Goal: Register for event/course

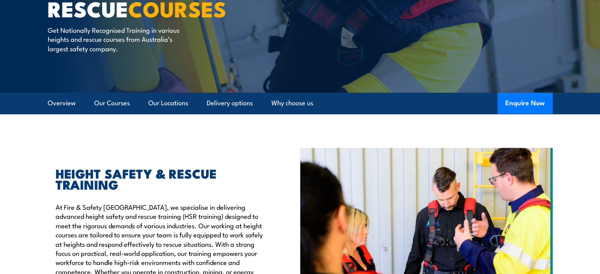
scroll to position [118, 0]
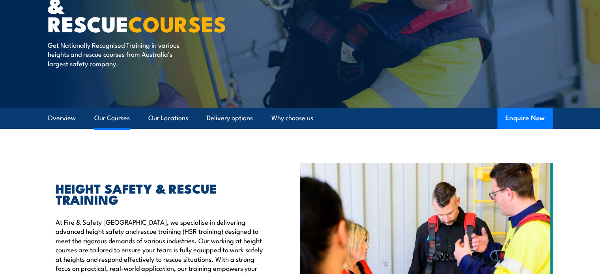
click at [121, 117] on link "Our Courses" at bounding box center [111, 118] width 35 height 21
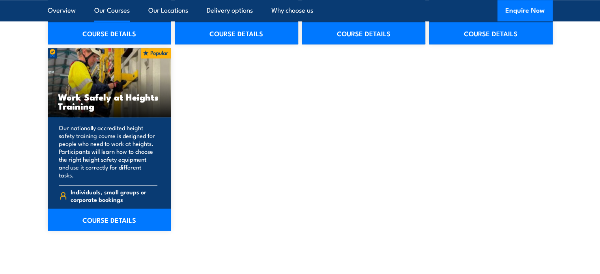
scroll to position [1031, 0]
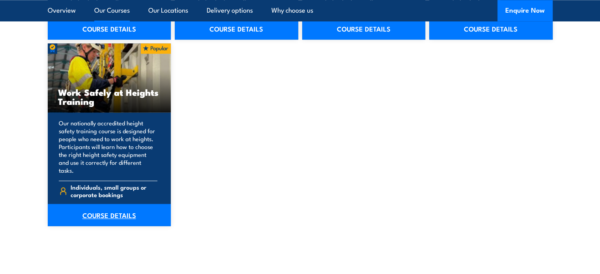
click at [120, 209] on link "COURSE DETAILS" at bounding box center [109, 215] width 123 height 22
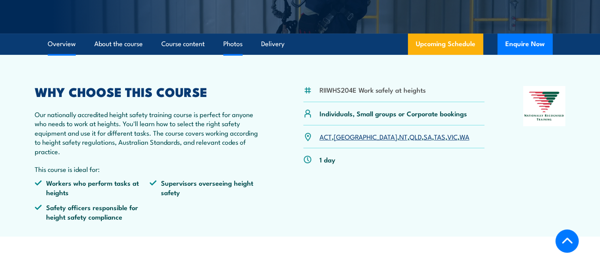
scroll to position [197, 0]
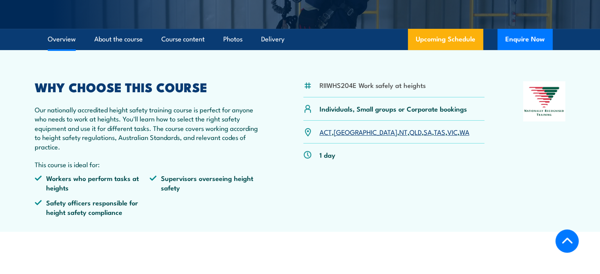
click at [347, 131] on link "[GEOGRAPHIC_DATA]" at bounding box center [364, 131] width 63 height 9
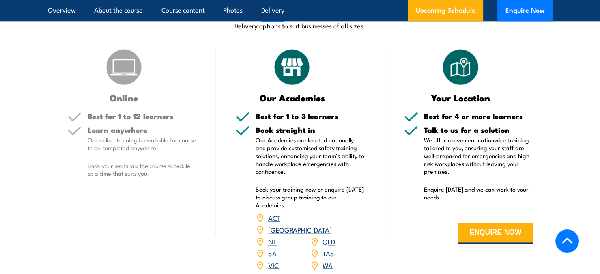
scroll to position [741, 0]
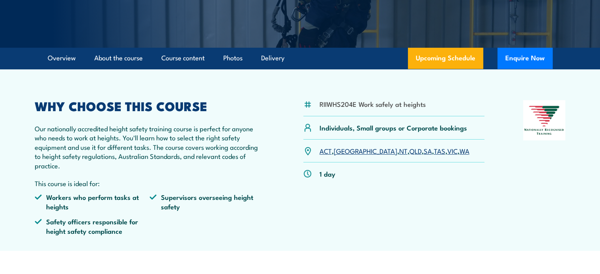
scroll to position [39, 0]
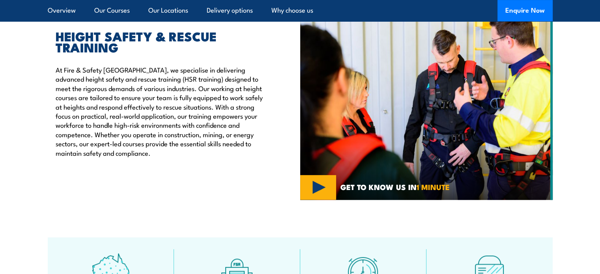
scroll to position [282, 0]
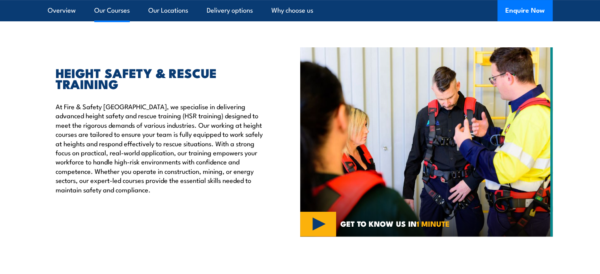
click at [114, 9] on link "Our Courses" at bounding box center [111, 10] width 35 height 21
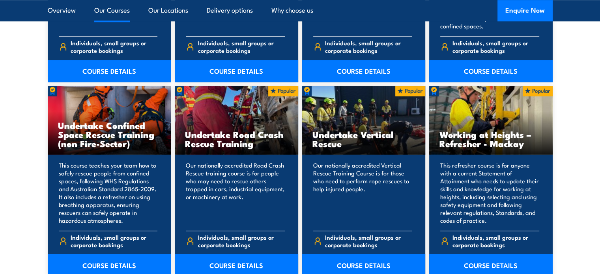
scroll to position [844, 0]
click at [462, 134] on h3 "Working at Heights – Refresher - Mackay" at bounding box center [490, 138] width 103 height 18
click at [493, 264] on link "COURSE DETAILS" at bounding box center [490, 264] width 123 height 22
